Goal: Go to known website

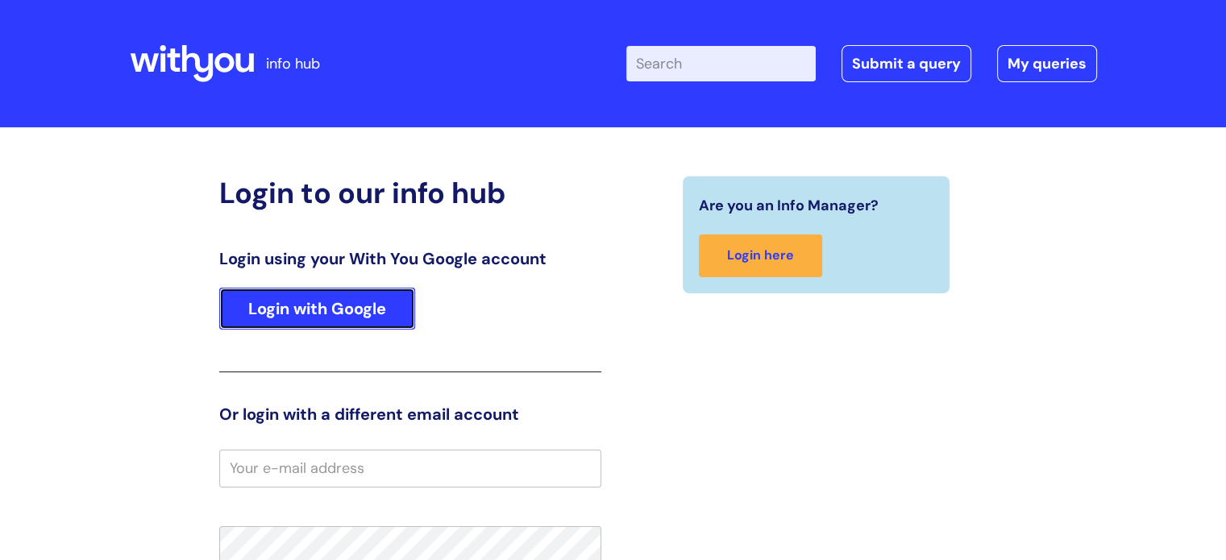
click at [364, 306] on link "Login with Google" at bounding box center [317, 309] width 196 height 42
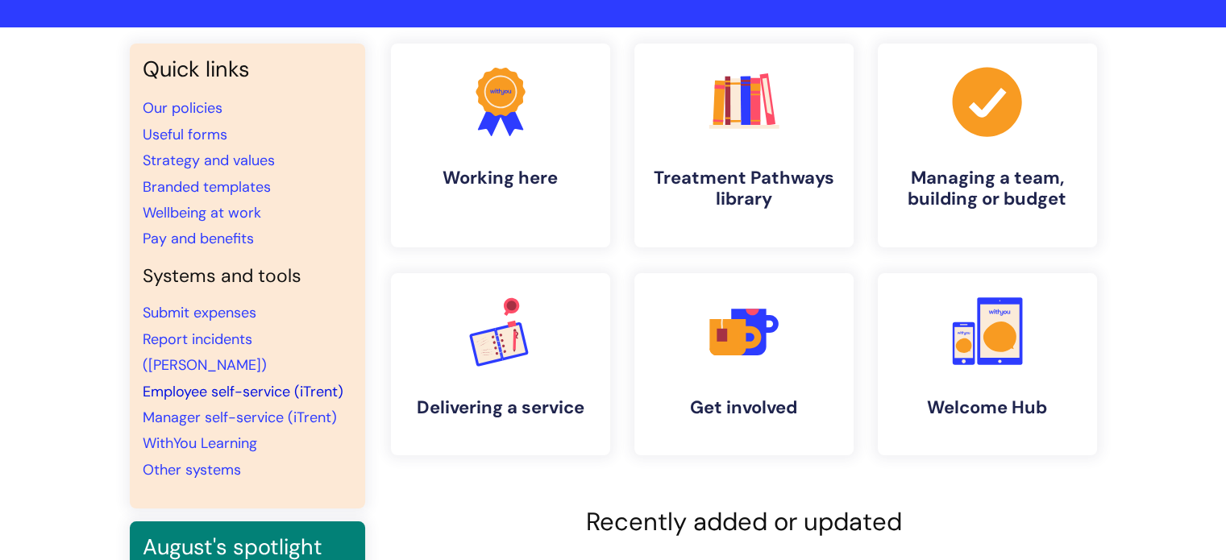
scroll to position [242, 0]
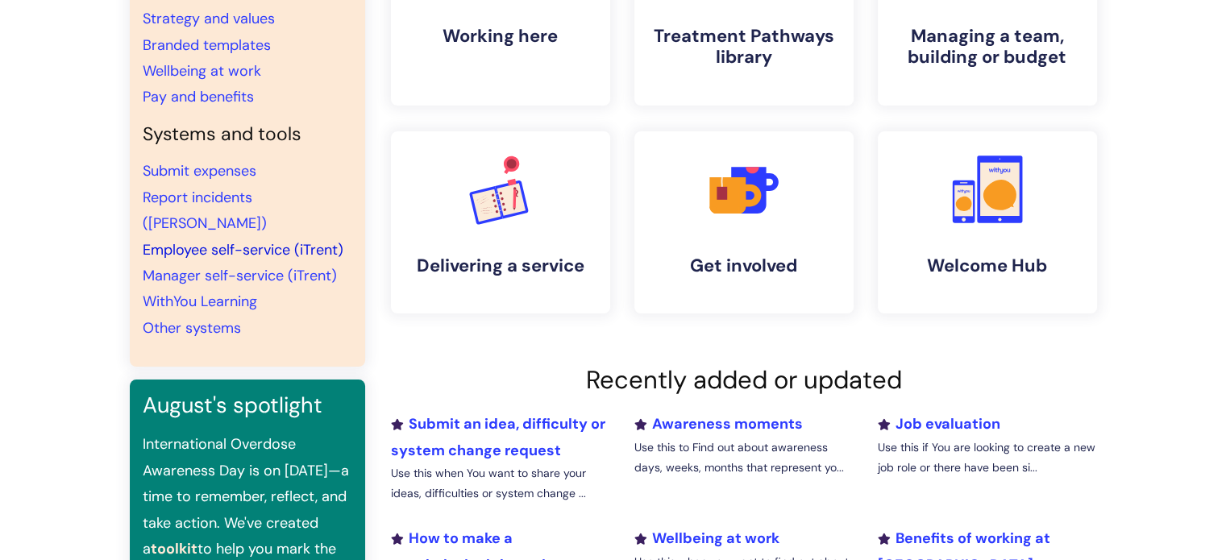
click at [187, 240] on link "Employee self-service (iTrent)" at bounding box center [243, 249] width 201 height 19
